Goal: Task Accomplishment & Management: Use online tool/utility

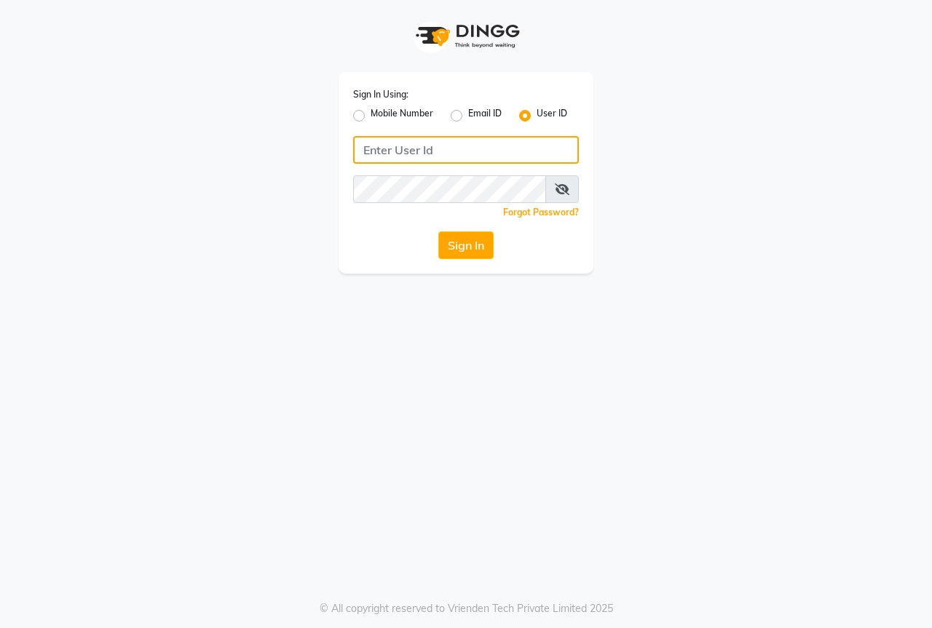
type input "thebestsalon"
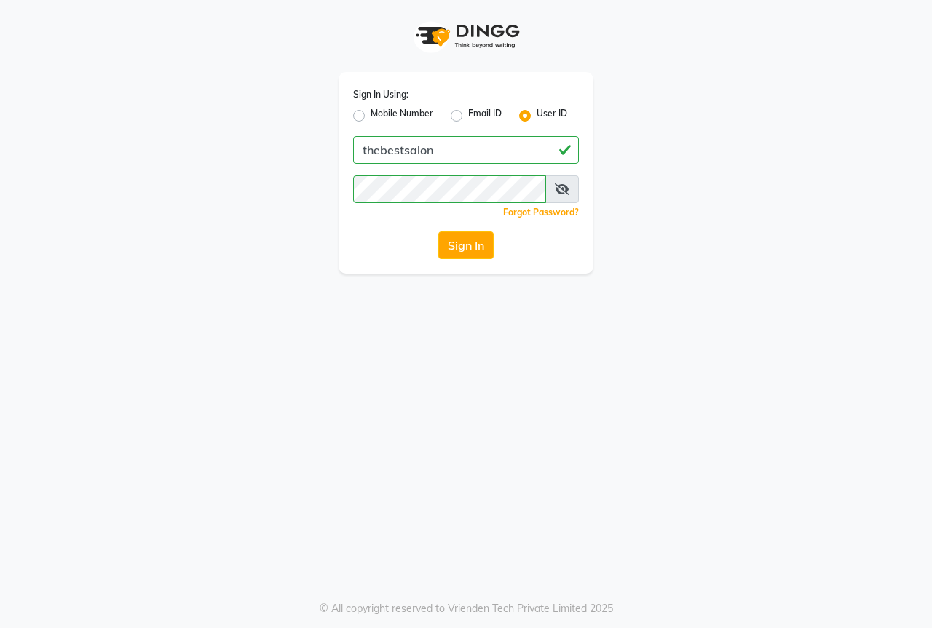
click at [561, 194] on icon at bounding box center [562, 189] width 15 height 12
drag, startPoint x: 588, startPoint y: 427, endPoint x: 558, endPoint y: 387, distance: 49.9
click at [575, 411] on div "Sign In Using: Mobile Number Email ID User ID thebestsalon Remember me Forgot P…" at bounding box center [466, 314] width 932 height 628
click at [488, 239] on button "Sign In" at bounding box center [465, 245] width 55 height 28
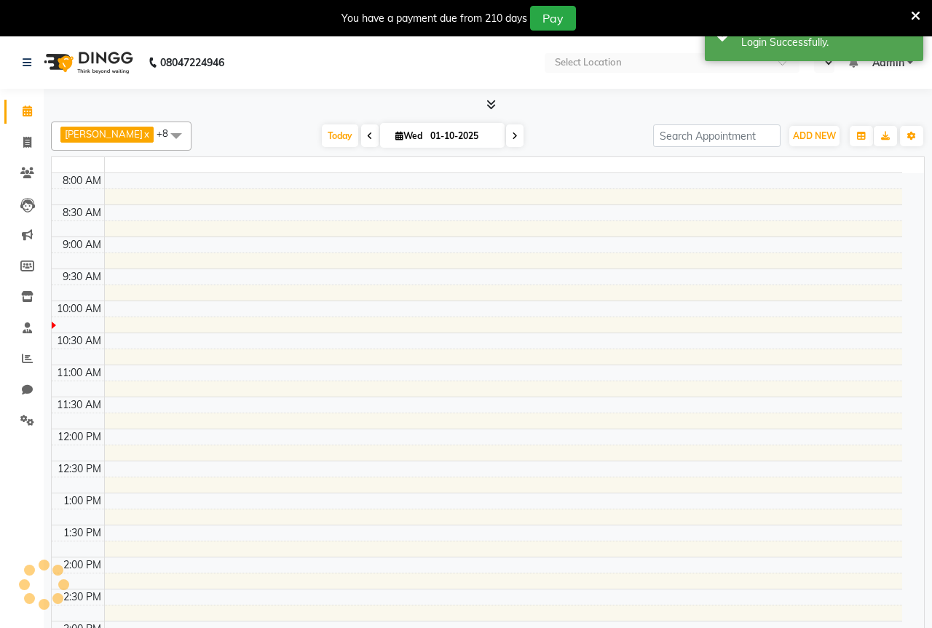
select select "en"
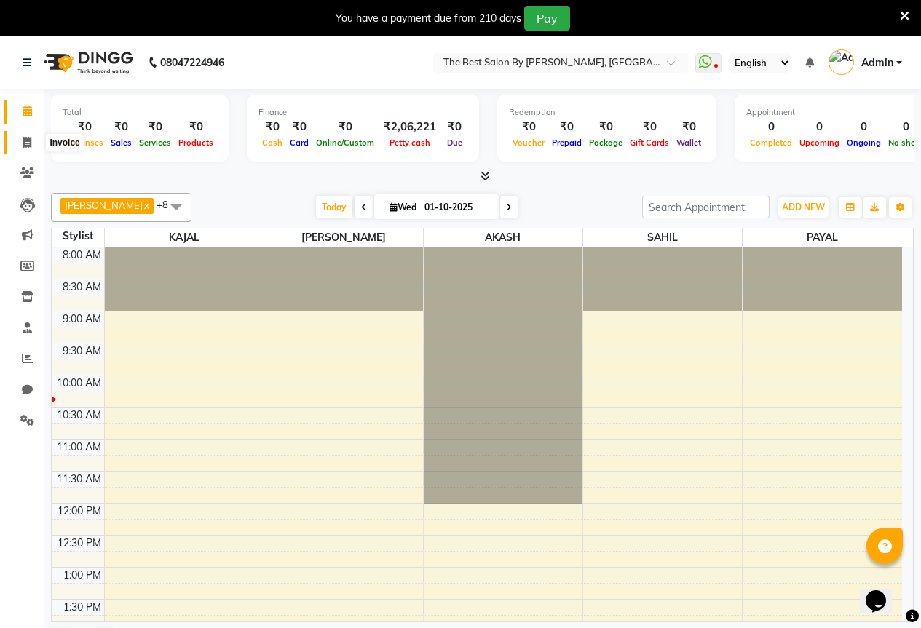
click at [28, 142] on icon at bounding box center [27, 142] width 8 height 11
select select "service"
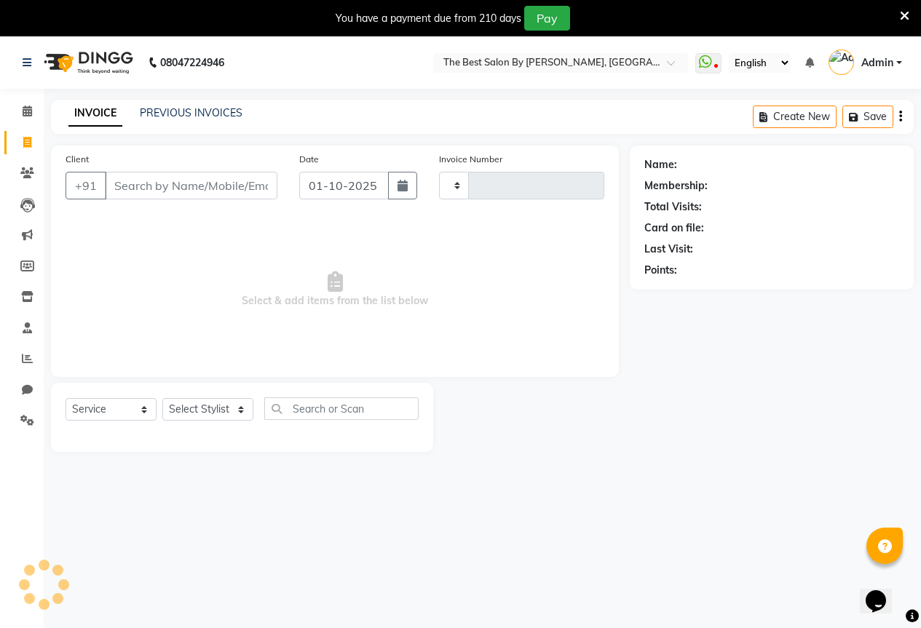
type input "1883"
select select "7209"
click at [194, 113] on link "PREVIOUS INVOICES" at bounding box center [191, 112] width 103 height 13
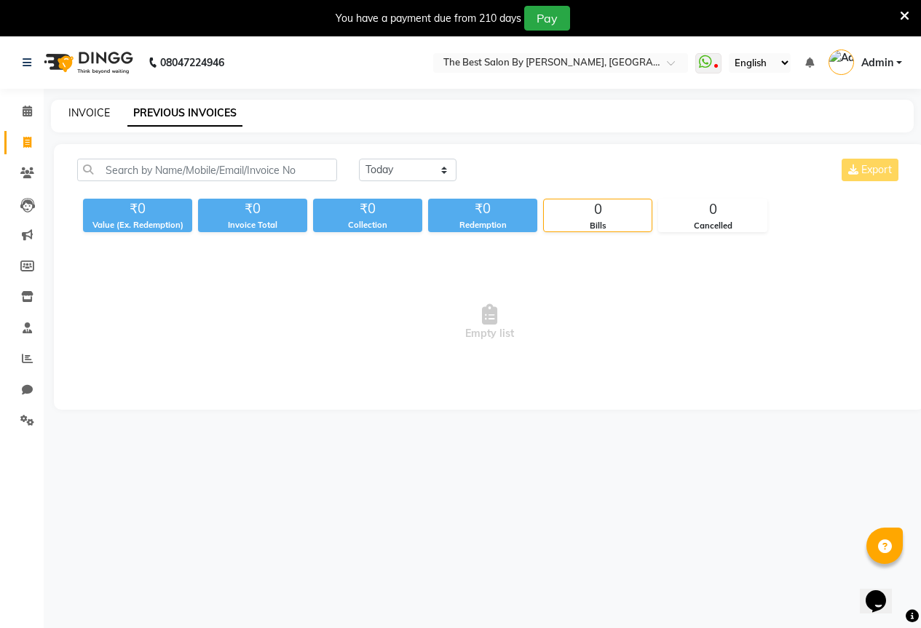
click at [99, 108] on link "INVOICE" at bounding box center [88, 112] width 41 height 13
select select "service"
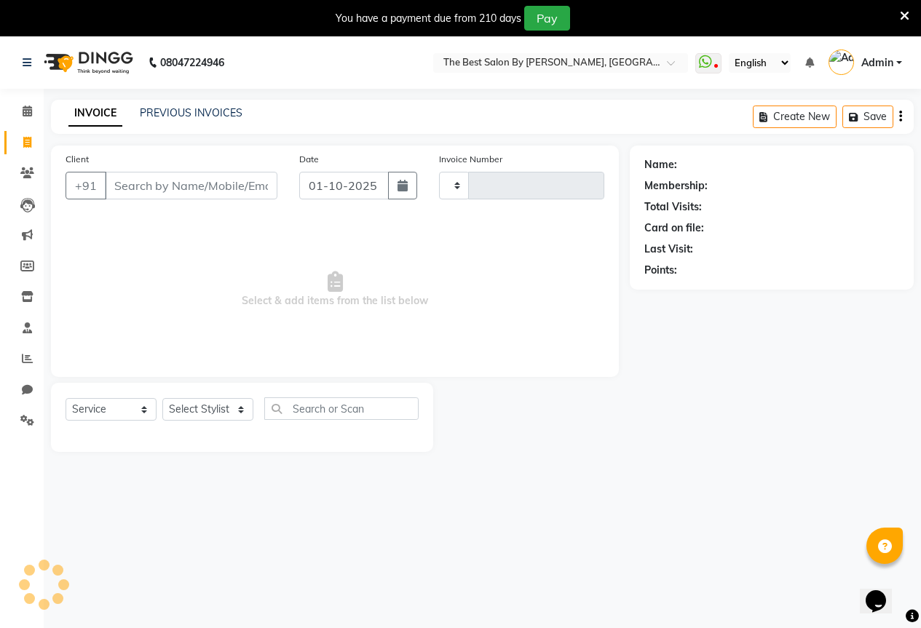
type input "1883"
select select "7209"
drag, startPoint x: 194, startPoint y: 186, endPoint x: 203, endPoint y: 178, distance: 12.4
click at [195, 186] on input "Client" at bounding box center [191, 186] width 173 height 28
type input "r"
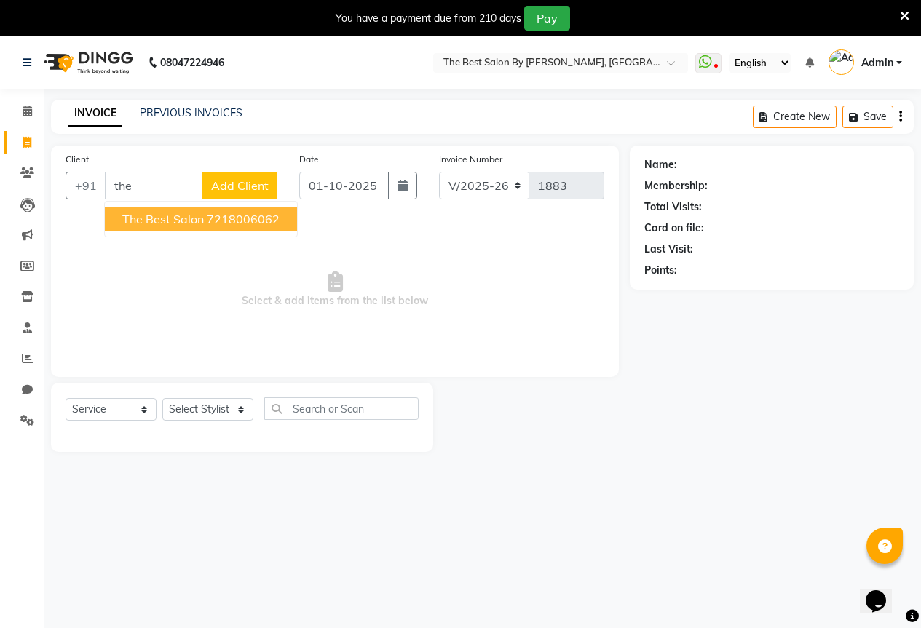
click at [211, 213] on ngb-highlight "7218006062" at bounding box center [243, 219] width 73 height 15
type input "7218006062"
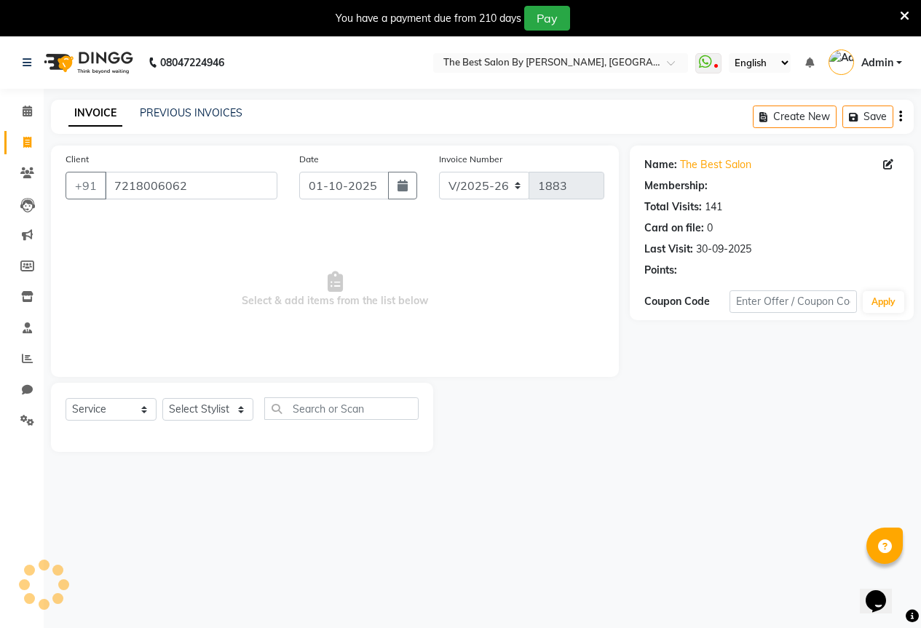
select select "1: Object"
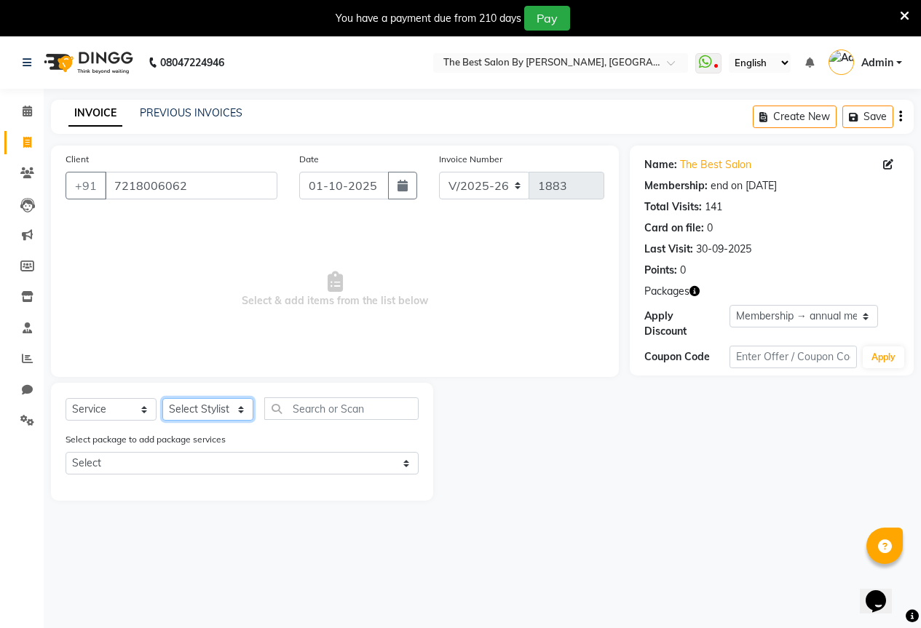
click at [214, 406] on select "Select Stylist AKASH KAJAL [PERSON_NAME] SIR [PERSON_NAME]" at bounding box center [207, 409] width 91 height 23
select select "61550"
click at [162, 398] on select "Select Stylist AKASH KAJAL [PERSON_NAME] SIR [PERSON_NAME]" at bounding box center [207, 409] width 91 height 23
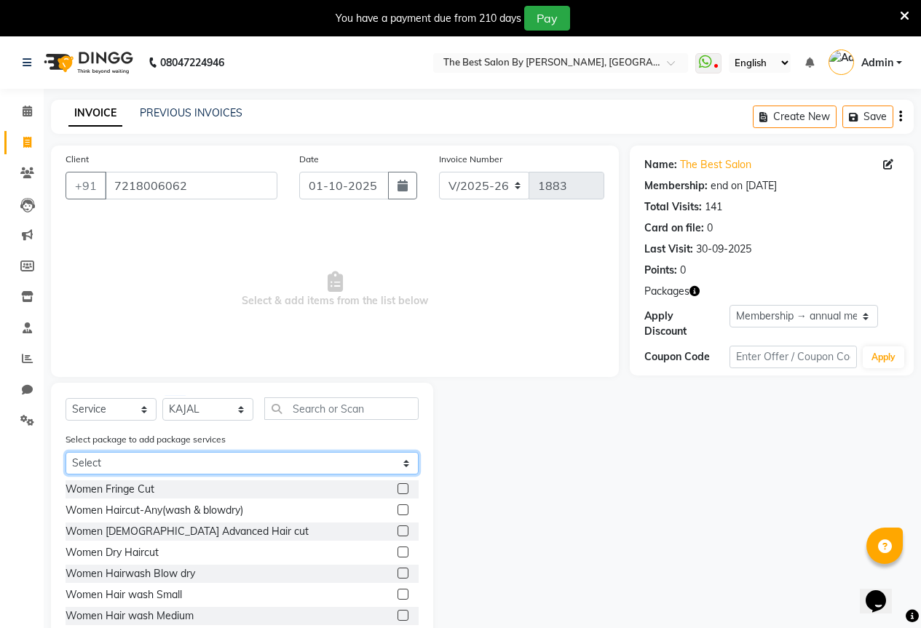
click at [336, 469] on select "Select dry haircut / [PERSON_NAME] tream" at bounding box center [242, 463] width 353 height 23
click at [66, 452] on select "Select dry haircut / [PERSON_NAME] tream" at bounding box center [242, 463] width 353 height 23
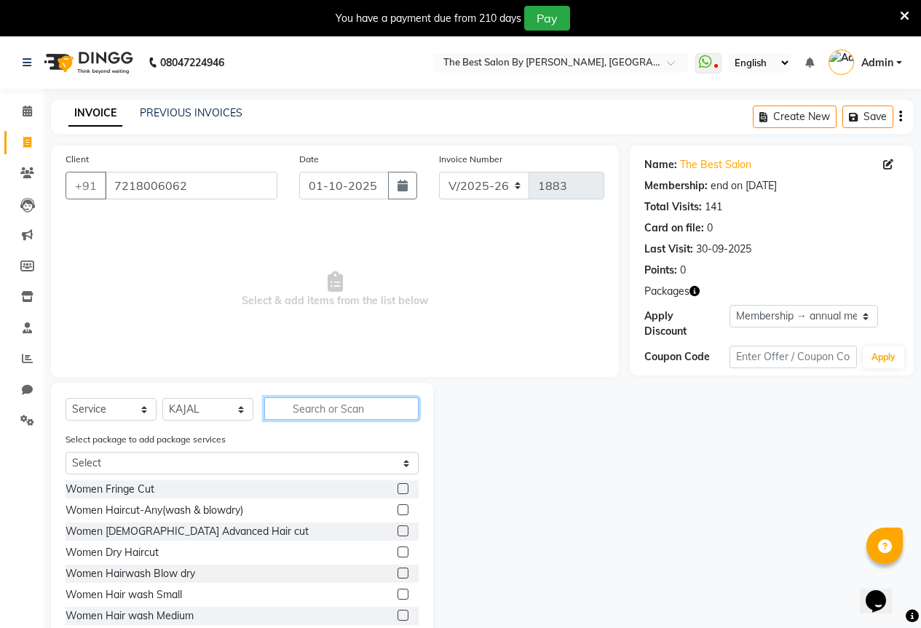
click at [343, 405] on input "text" at bounding box center [341, 408] width 154 height 23
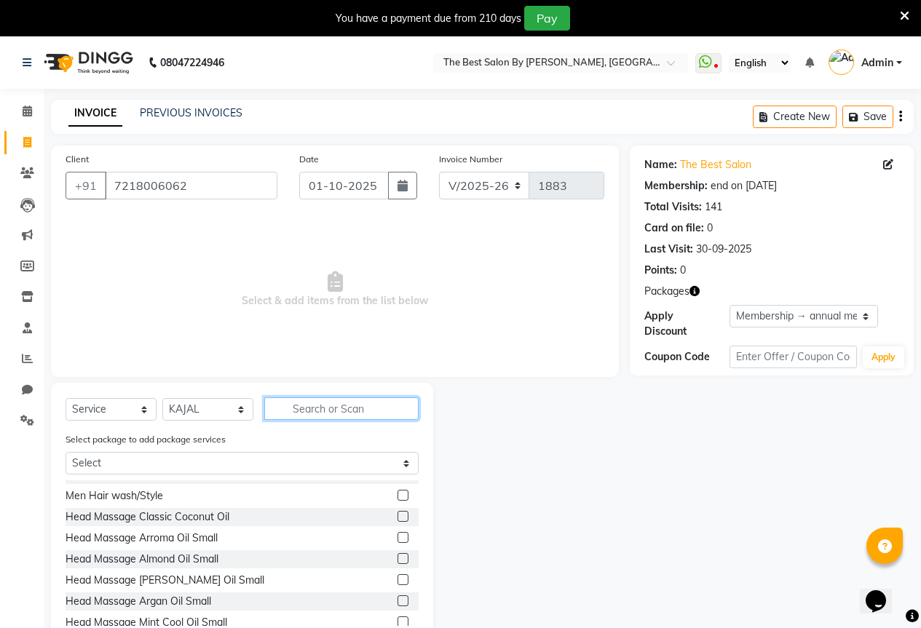
scroll to position [364, 0]
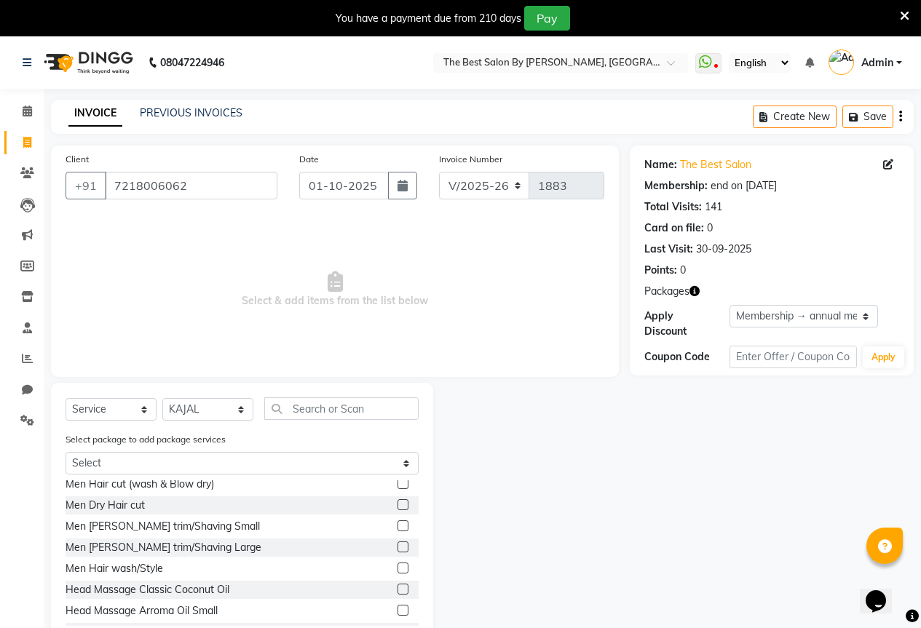
click at [397, 506] on label at bounding box center [402, 504] width 11 height 11
click at [397, 506] on input "checkbox" at bounding box center [401, 505] width 9 height 9
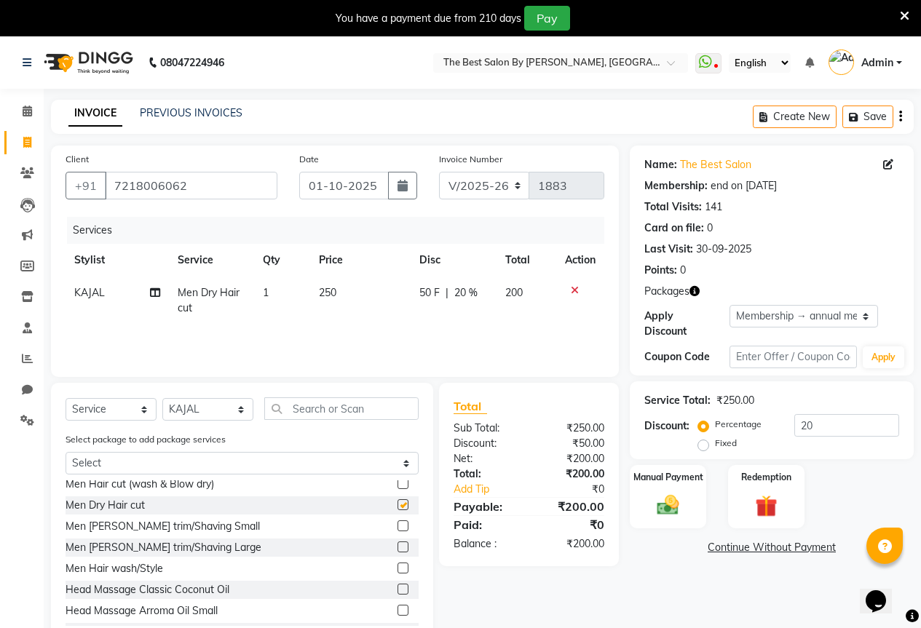
checkbox input "false"
click at [335, 403] on input "text" at bounding box center [341, 408] width 154 height 23
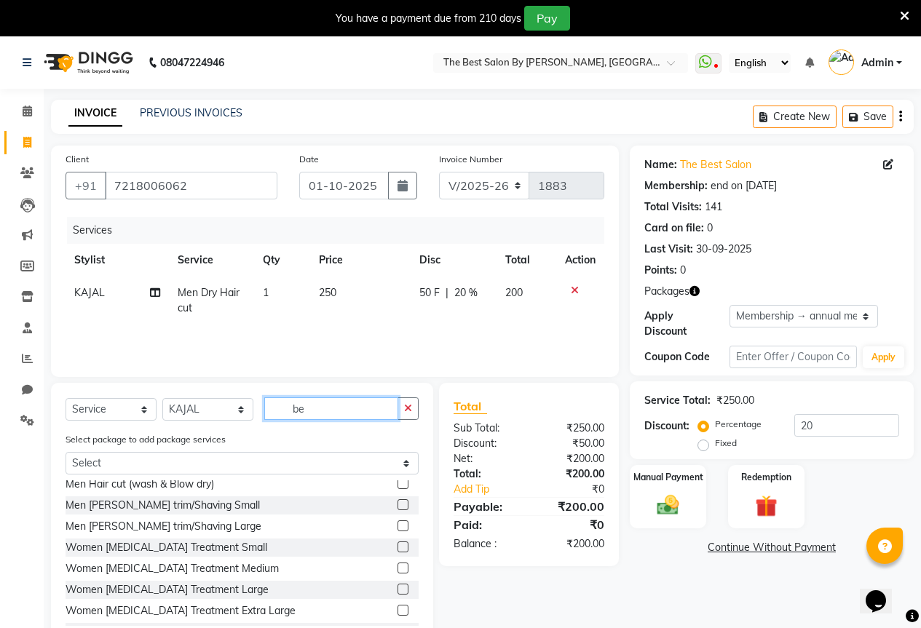
scroll to position [0, 0]
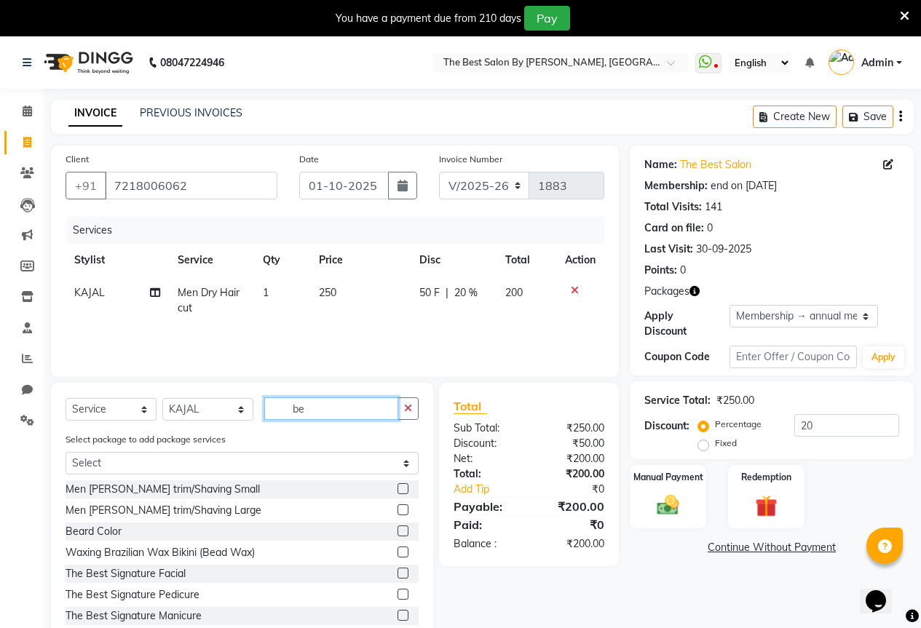
type input "be"
click at [397, 484] on label at bounding box center [402, 488] width 11 height 11
click at [397, 485] on input "checkbox" at bounding box center [401, 489] width 9 height 9
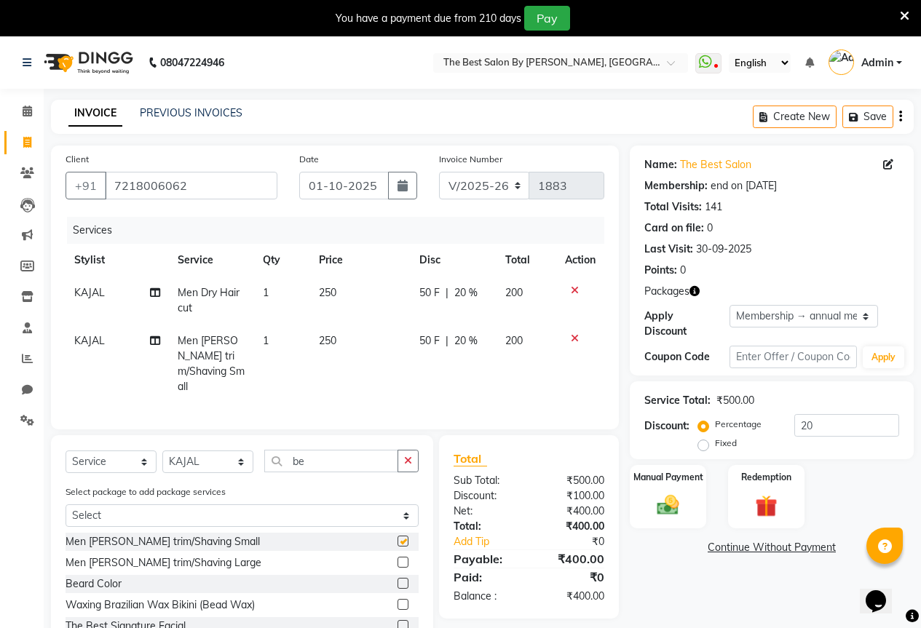
checkbox input "false"
click at [844, 414] on input "20" at bounding box center [846, 425] width 105 height 23
type input "2"
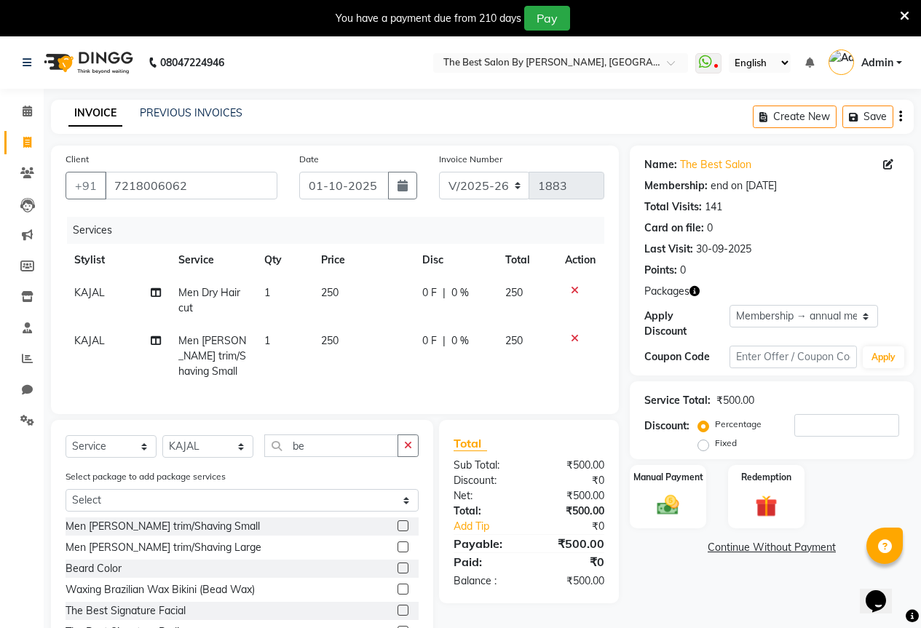
click at [715, 437] on label "Fixed" at bounding box center [726, 443] width 22 height 13
click at [701, 438] on input "Fixed" at bounding box center [706, 443] width 10 height 10
radio input "true"
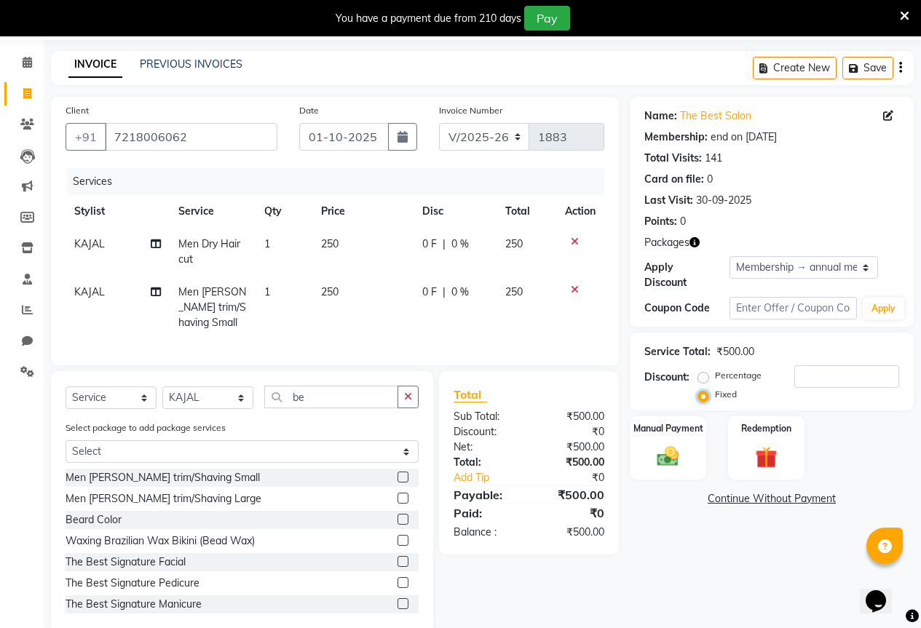
scroll to position [88, 0]
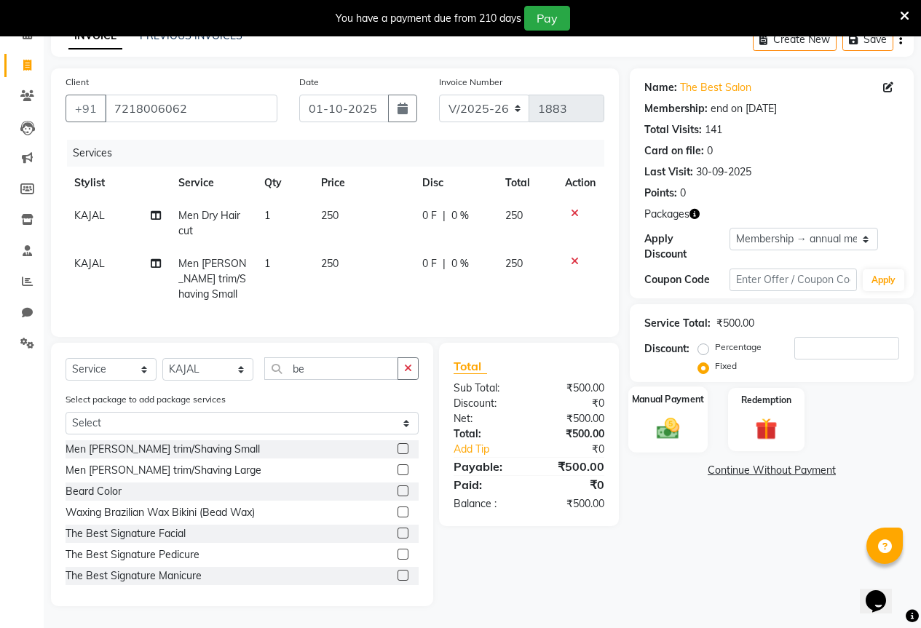
click at [680, 415] on img at bounding box center [667, 428] width 37 height 26
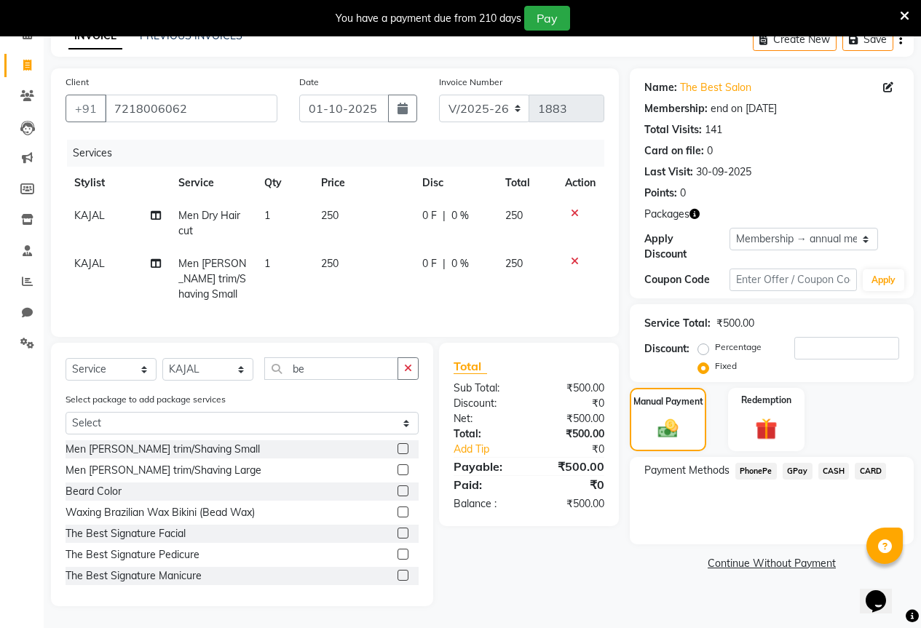
click at [793, 463] on span "GPay" at bounding box center [797, 471] width 30 height 17
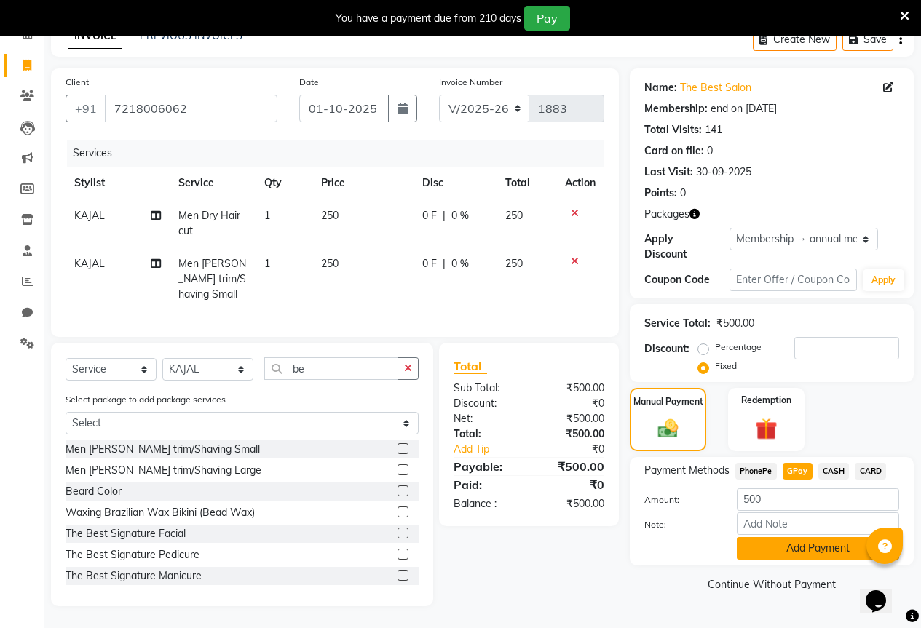
click at [804, 537] on button "Add Payment" at bounding box center [818, 548] width 162 height 23
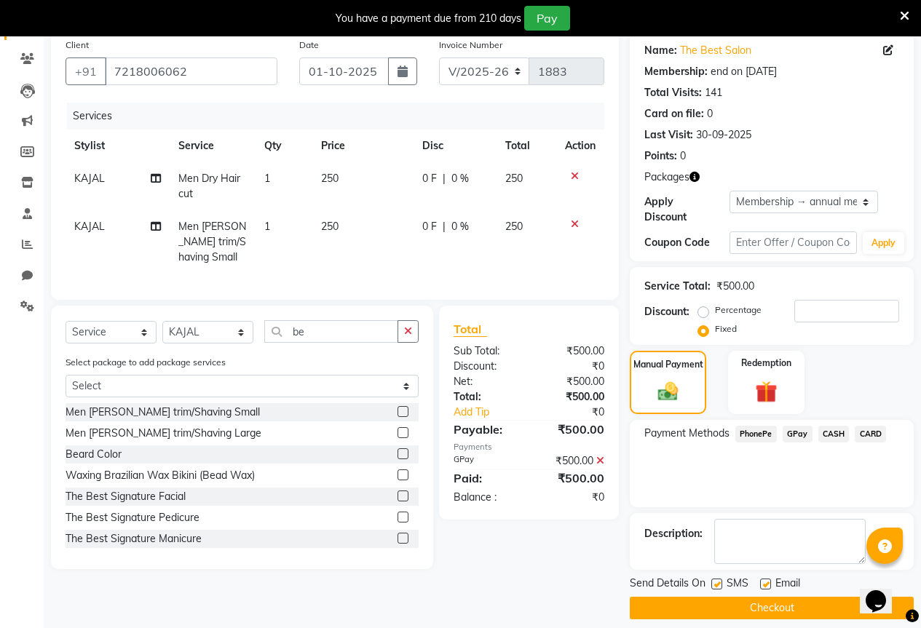
scroll to position [116, 0]
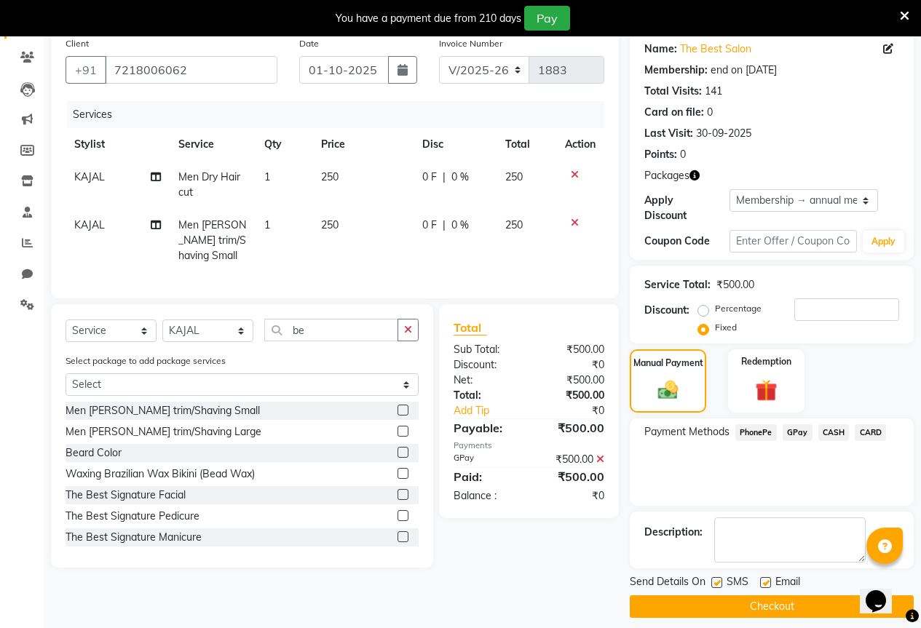
click at [798, 595] on button "Checkout" at bounding box center [772, 606] width 284 height 23
